Goal: Check status

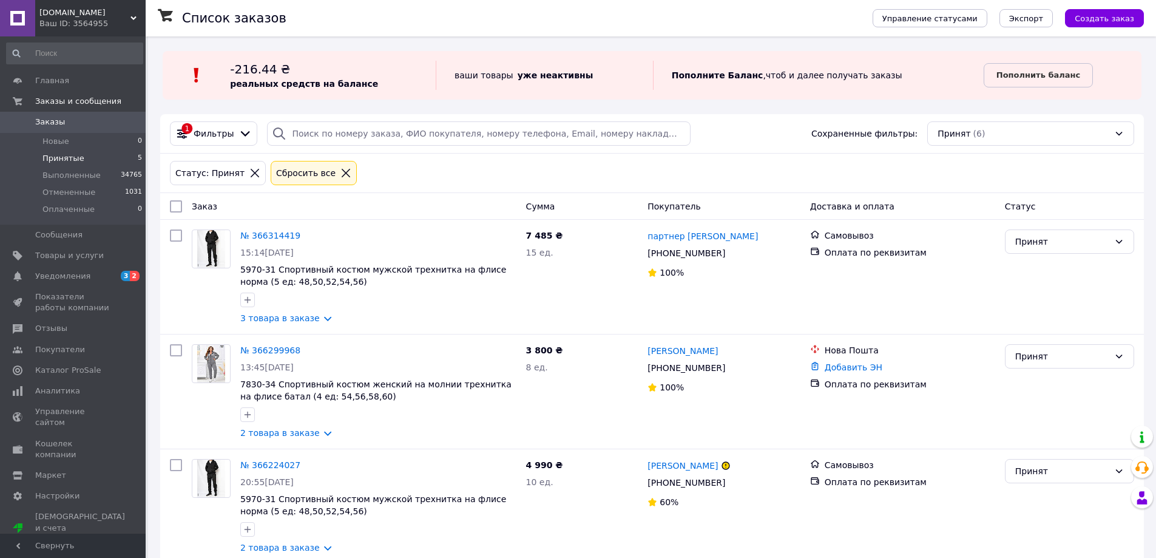
click at [75, 161] on span "Принятые" at bounding box center [63, 158] width 42 height 11
click at [68, 157] on span "Принятые" at bounding box center [63, 158] width 42 height 11
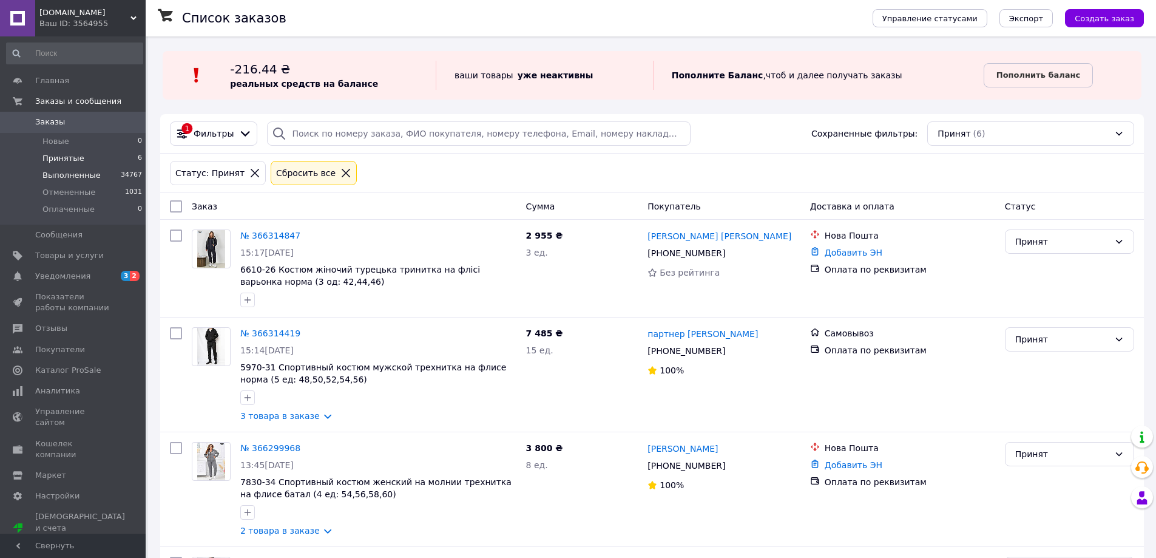
click at [73, 175] on span "Выполненные" at bounding box center [71, 175] width 58 height 11
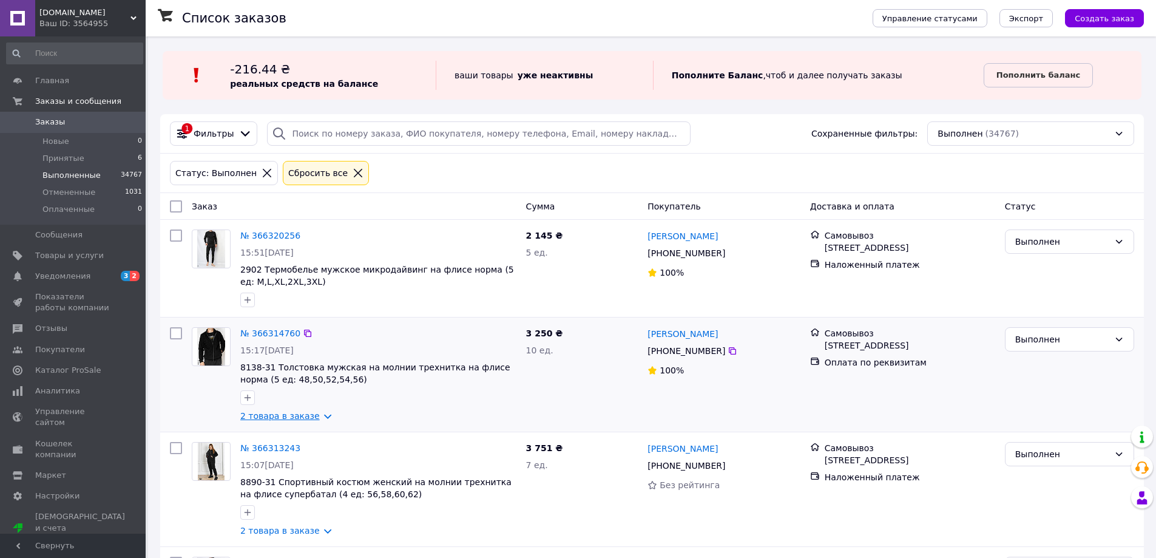
click at [317, 417] on link "2 товара в заказе" at bounding box center [279, 416] width 79 height 10
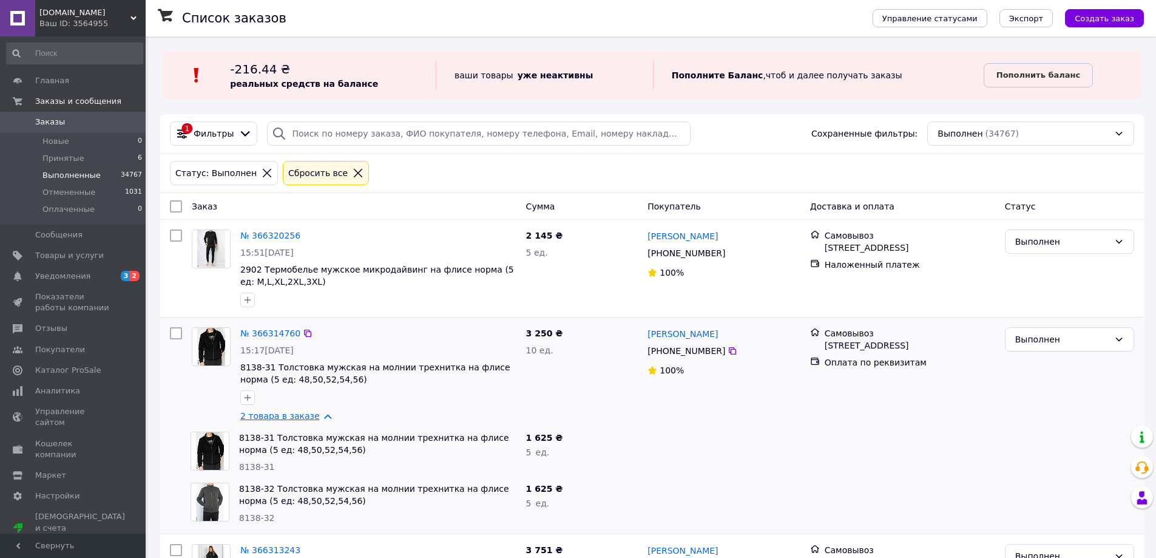
click at [317, 417] on link "2 товара в заказе" at bounding box center [279, 416] width 79 height 10
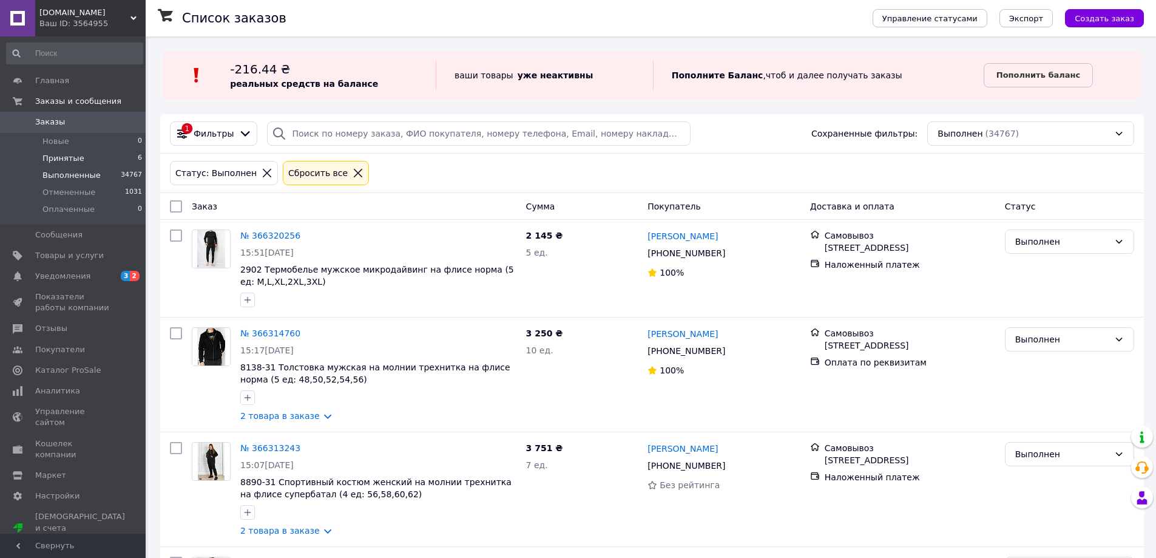
click at [68, 154] on span "Принятые" at bounding box center [63, 158] width 42 height 11
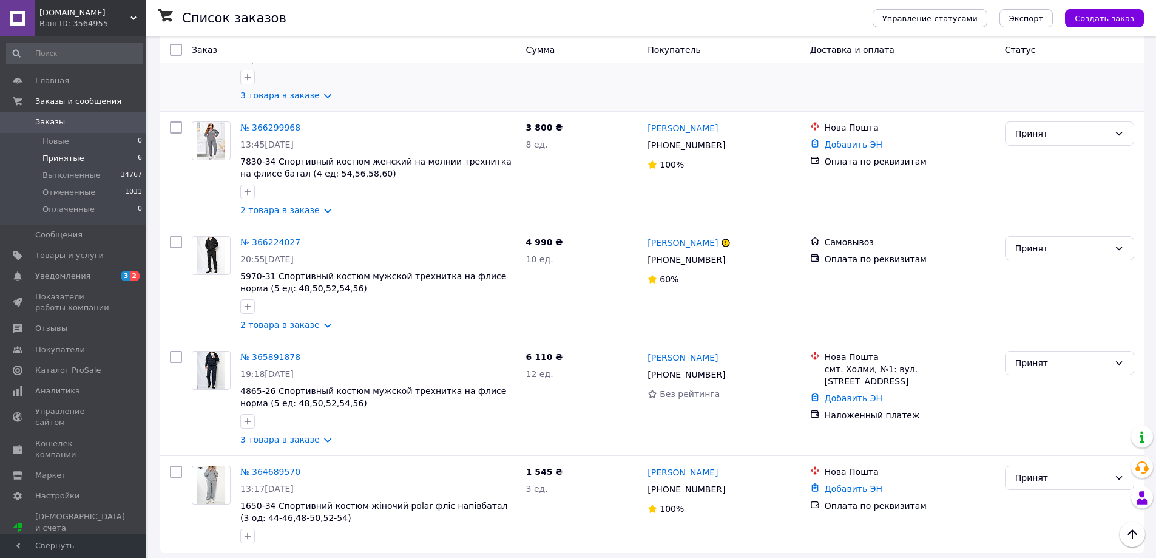
scroll to position [329, 0]
